Goal: Information Seeking & Learning: Learn about a topic

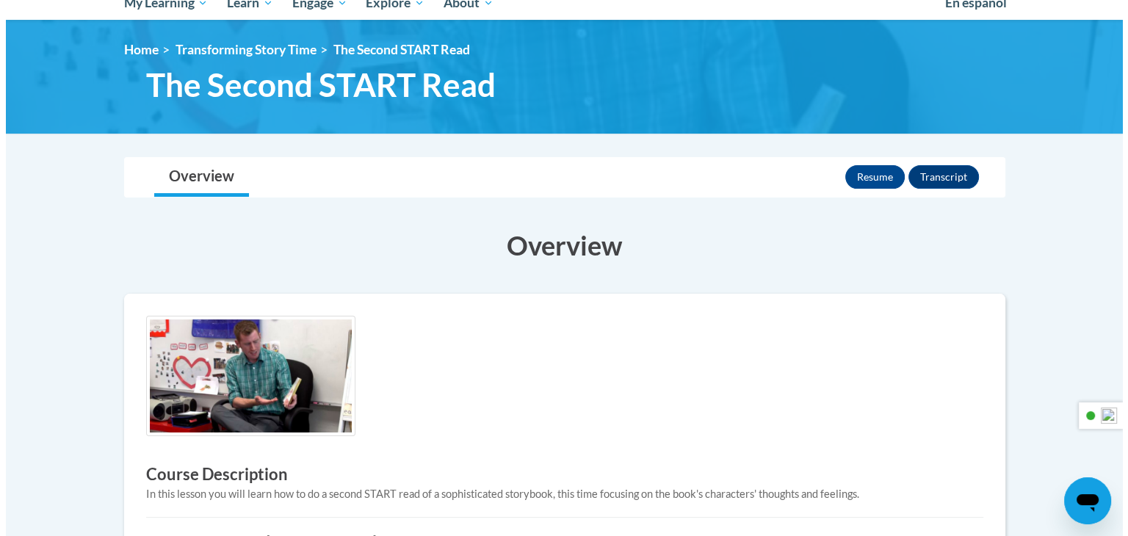
scroll to position [294, 0]
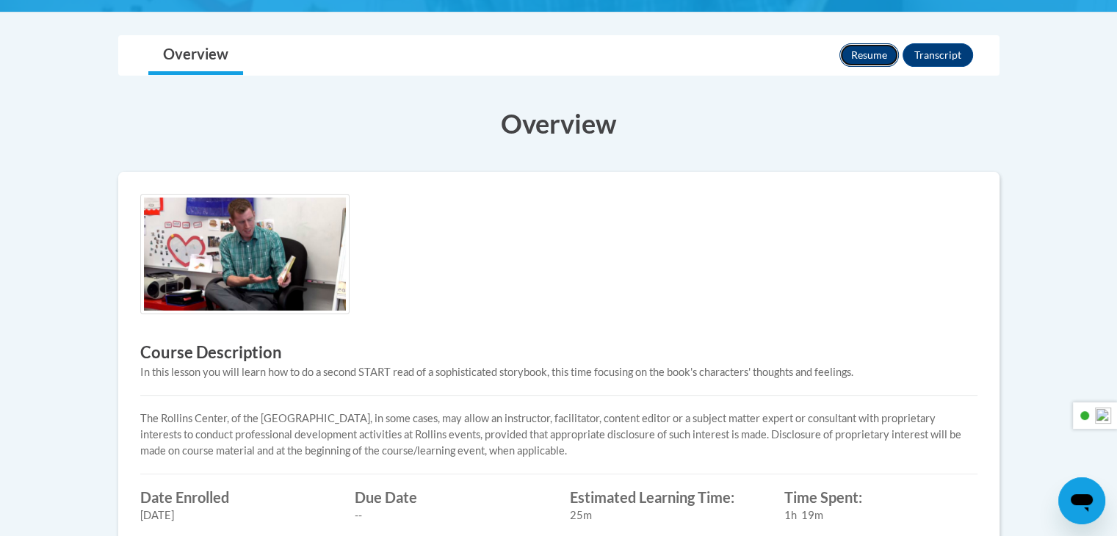
click at [859, 55] on button "Resume" at bounding box center [870, 55] width 60 height 24
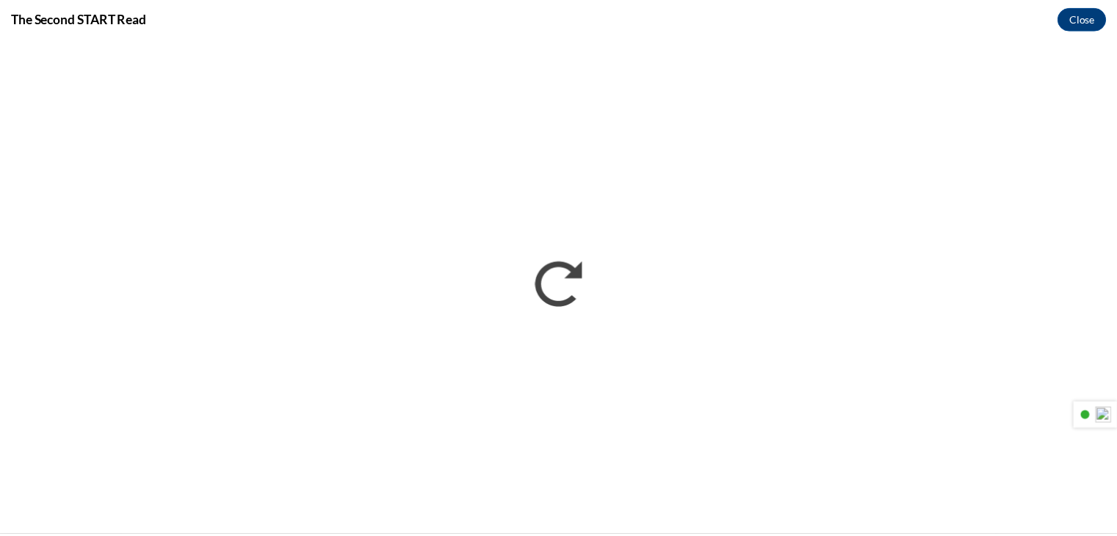
scroll to position [0, 0]
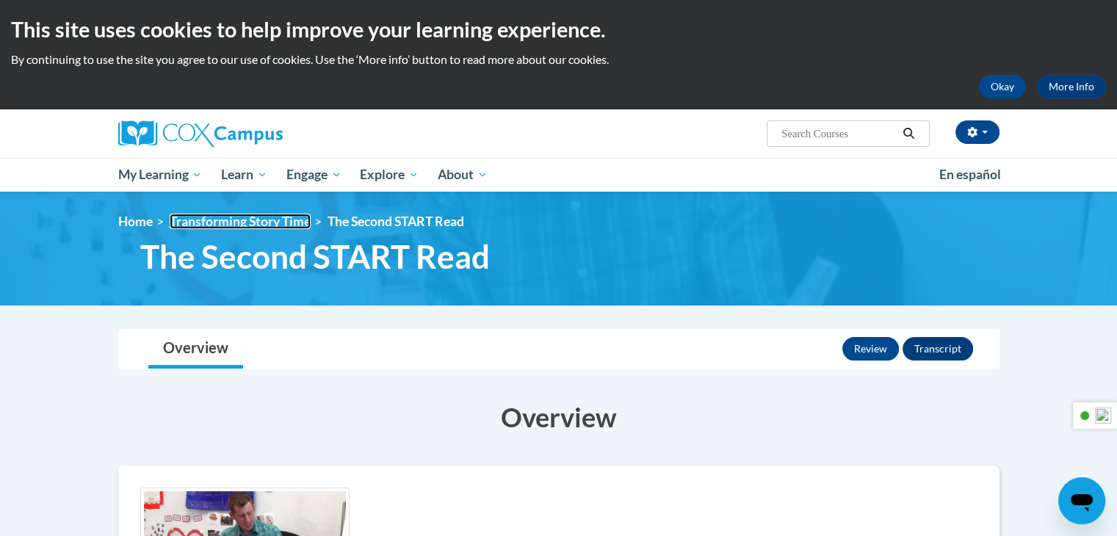
click at [258, 226] on link "Transforming Story Time" at bounding box center [240, 221] width 141 height 15
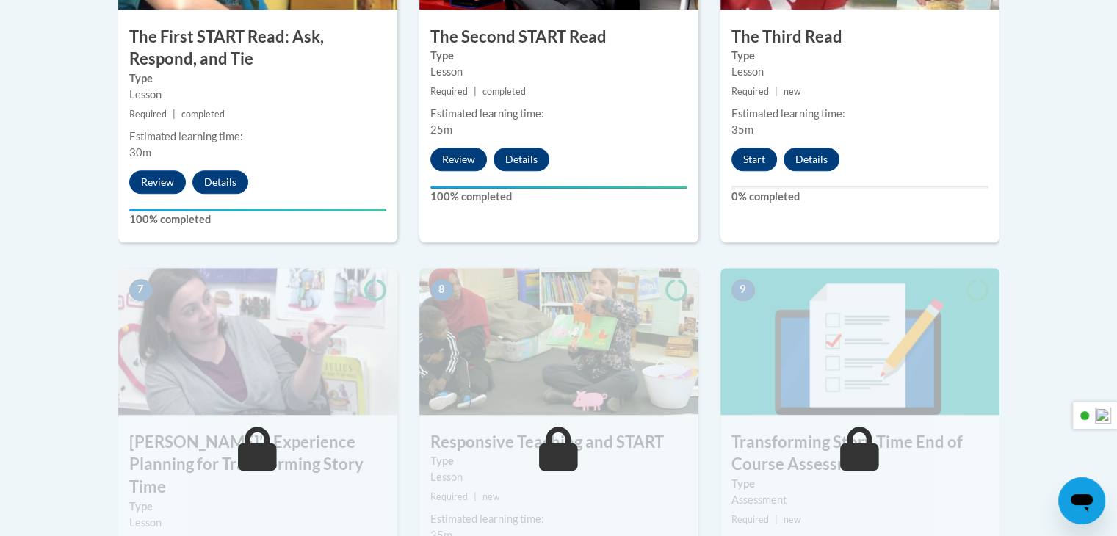
scroll to position [1028, 0]
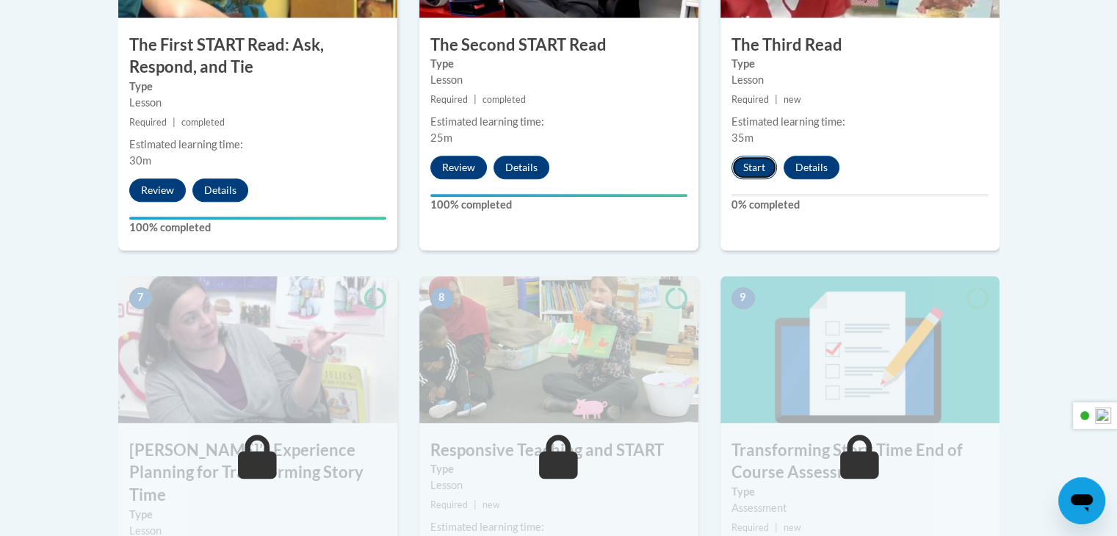
click at [761, 163] on button "Start" at bounding box center [755, 168] width 46 height 24
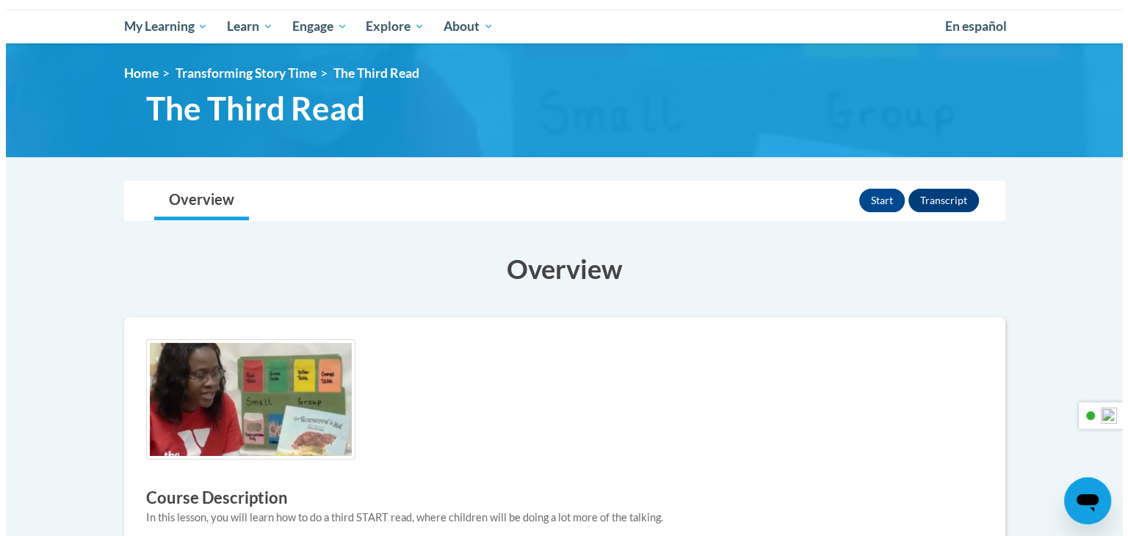
scroll to position [147, 0]
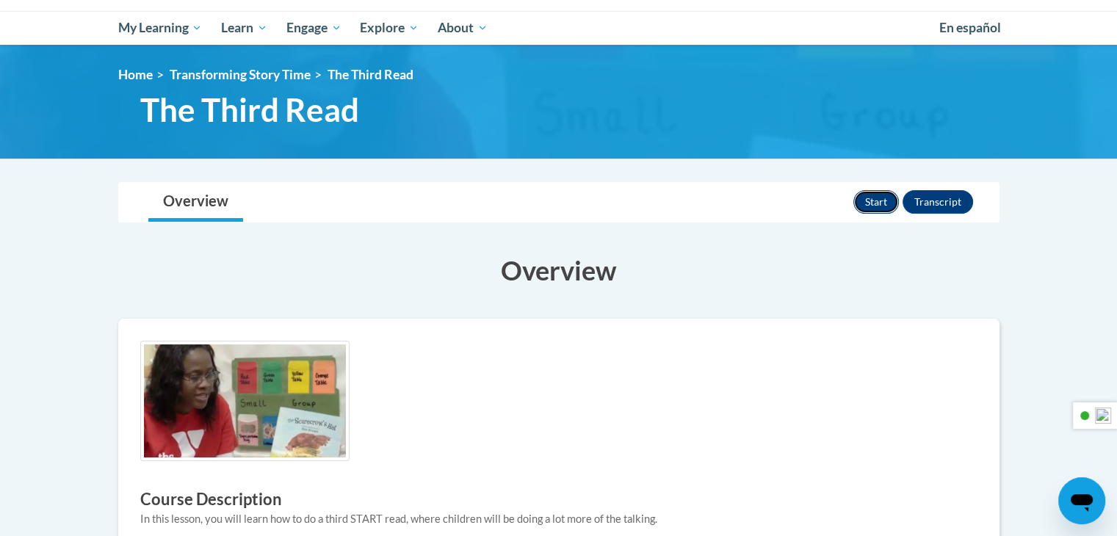
click at [870, 203] on button "Start" at bounding box center [877, 202] width 46 height 24
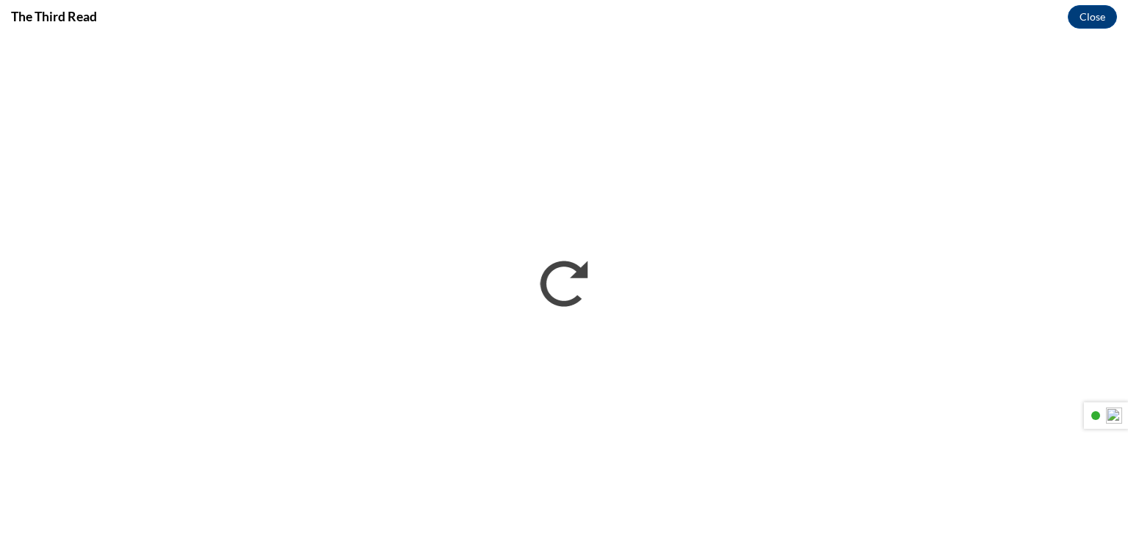
scroll to position [0, 0]
